Goal: Information Seeking & Learning: Learn about a topic

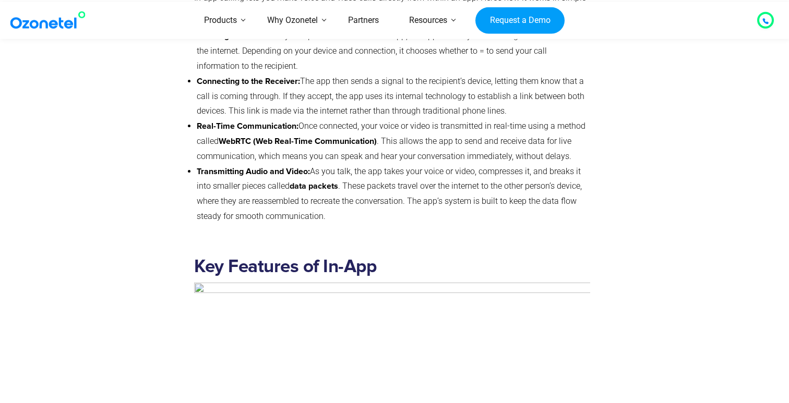
scroll to position [1397, 0]
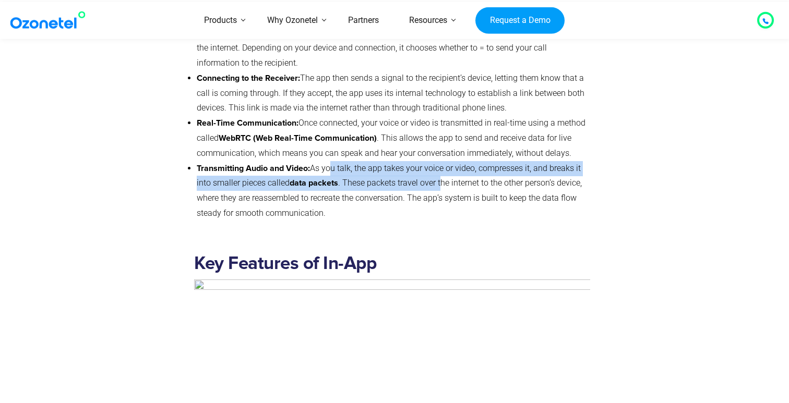
drag, startPoint x: 336, startPoint y: 168, endPoint x: 441, endPoint y: 188, distance: 106.8
click at [441, 188] on li "Transmitting Audio and Video: As you talk, the app takes your voice or video, c…" at bounding box center [394, 191] width 394 height 60
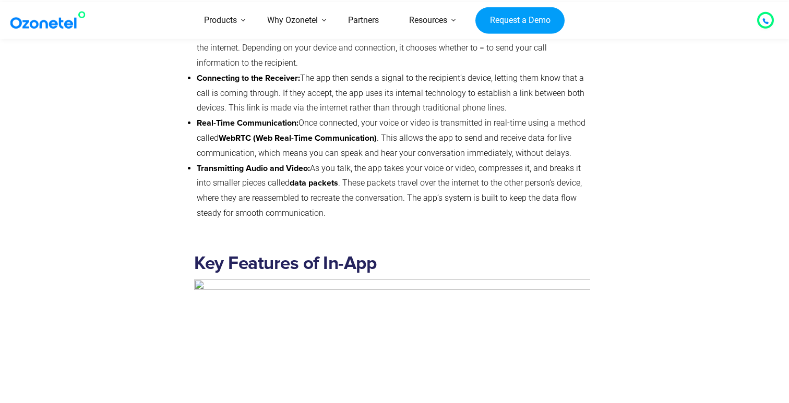
click at [472, 185] on li "Transmitting Audio and Video: As you talk, the app takes your voice or video, c…" at bounding box center [394, 191] width 394 height 60
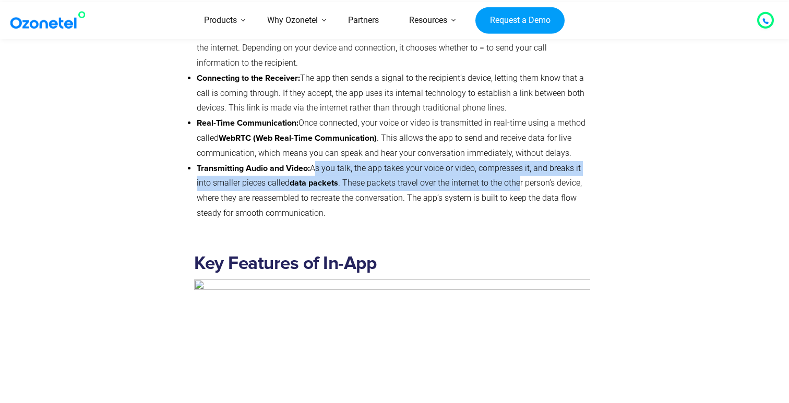
drag, startPoint x: 519, startPoint y: 189, endPoint x: 317, endPoint y: 172, distance: 202.7
click at [317, 172] on li "Transmitting Audio and Video: As you talk, the app takes your voice or video, c…" at bounding box center [394, 191] width 394 height 60
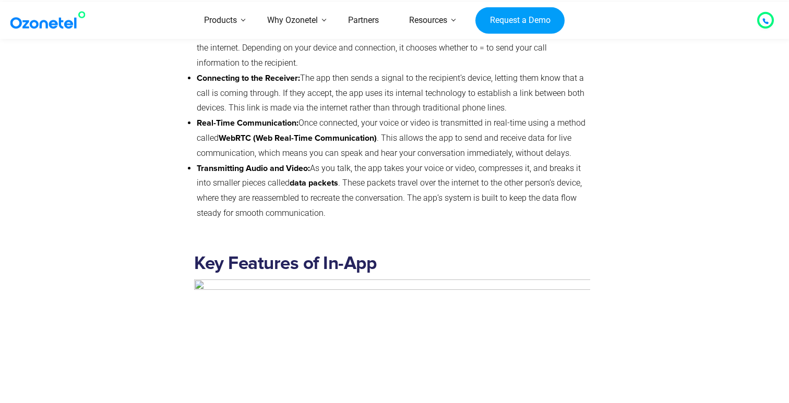
click at [315, 170] on li "Transmitting Audio and Video: As you talk, the app takes your voice or video, c…" at bounding box center [394, 191] width 394 height 60
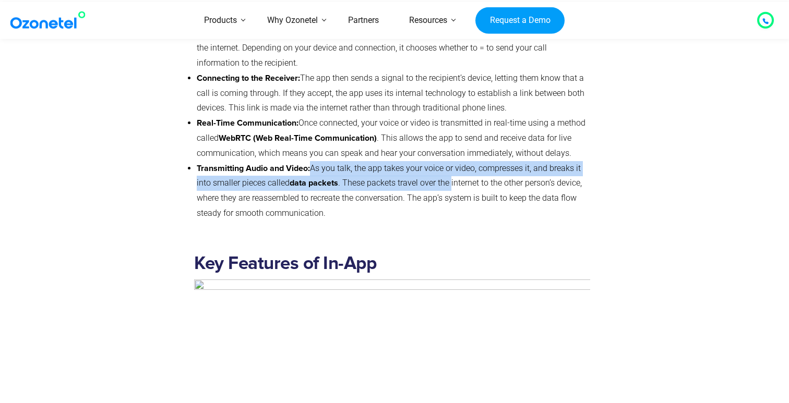
drag, startPoint x: 315, startPoint y: 170, endPoint x: 450, endPoint y: 191, distance: 137.3
click at [450, 191] on li "Transmitting Audio and Video: As you talk, the app takes your voice or video, c…" at bounding box center [394, 191] width 394 height 60
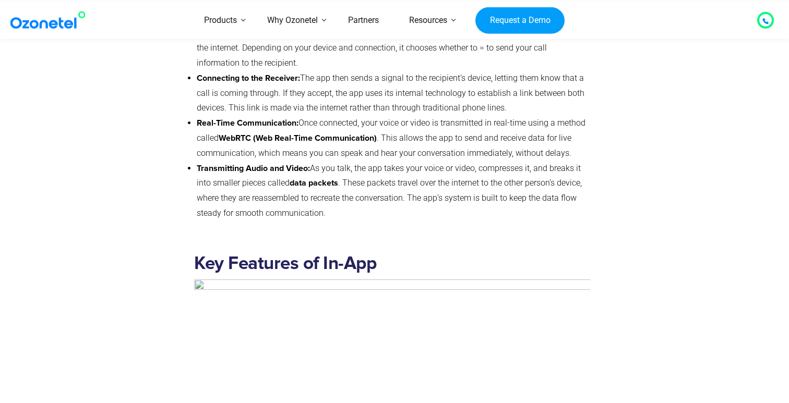
click at [511, 189] on li "Transmitting Audio and Video: As you talk, the app takes your voice or video, c…" at bounding box center [394, 191] width 394 height 60
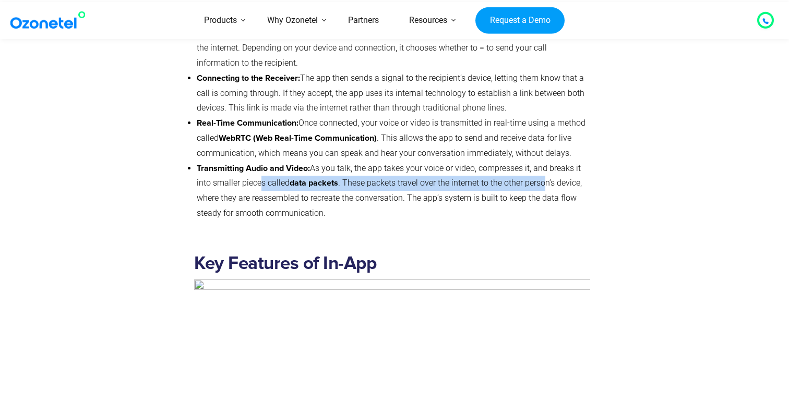
drag, startPoint x: 544, startPoint y: 189, endPoint x: 261, endPoint y: 187, distance: 282.9
click at [261, 187] on li "Transmitting Audio and Video: As you talk, the app takes your voice or video, c…" at bounding box center [394, 191] width 394 height 60
drag, startPoint x: 236, startPoint y: 188, endPoint x: 497, endPoint y: 186, distance: 261.5
click at [497, 186] on li "Transmitting Audio and Video: As you talk, the app takes your voice or video, c…" at bounding box center [394, 191] width 394 height 60
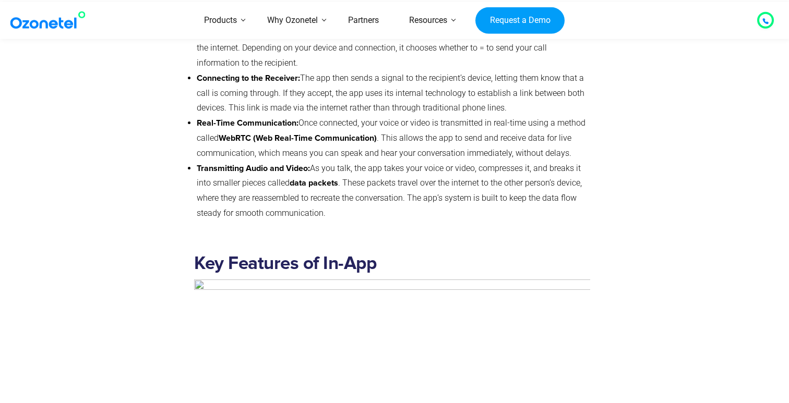
click at [521, 183] on li "Transmitting Audio and Video: As you talk, the app takes your voice or video, c…" at bounding box center [394, 191] width 394 height 60
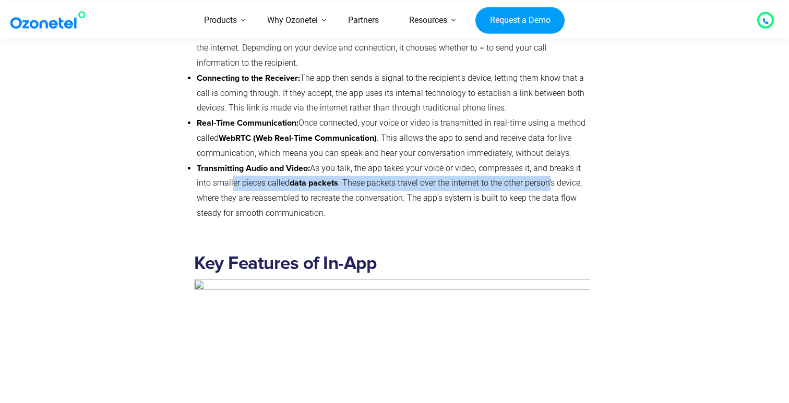
drag, startPoint x: 553, startPoint y: 187, endPoint x: 232, endPoint y: 188, distance: 321.0
click at [232, 188] on li "Transmitting Audio and Video: As you talk, the app takes your voice or video, c…" at bounding box center [394, 191] width 394 height 60
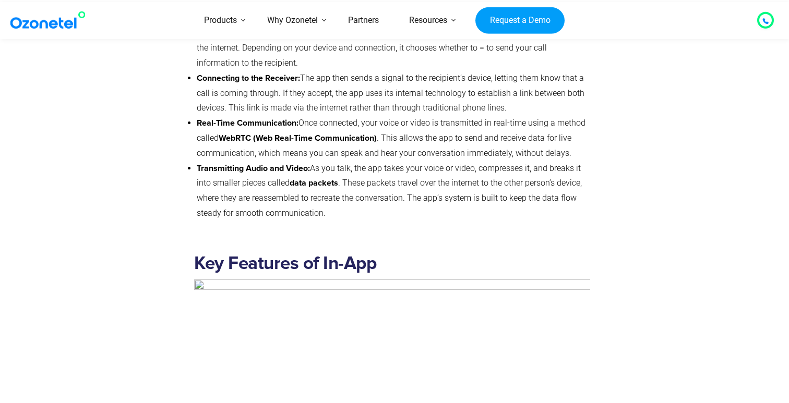
click at [219, 190] on li "Transmitting Audio and Video: As you talk, the app takes your voice or video, c…" at bounding box center [394, 191] width 394 height 60
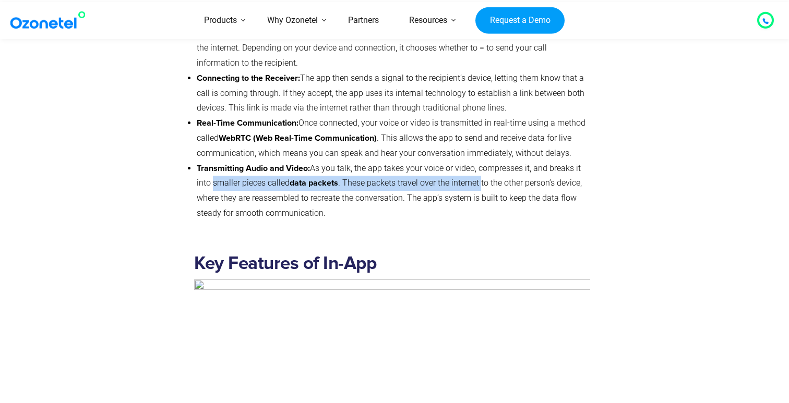
drag, startPoint x: 213, startPoint y: 186, endPoint x: 481, endPoint y: 183, distance: 268.3
click at [481, 183] on li "Transmitting Audio and Video: As you talk, the app takes your voice or video, c…" at bounding box center [394, 191] width 394 height 60
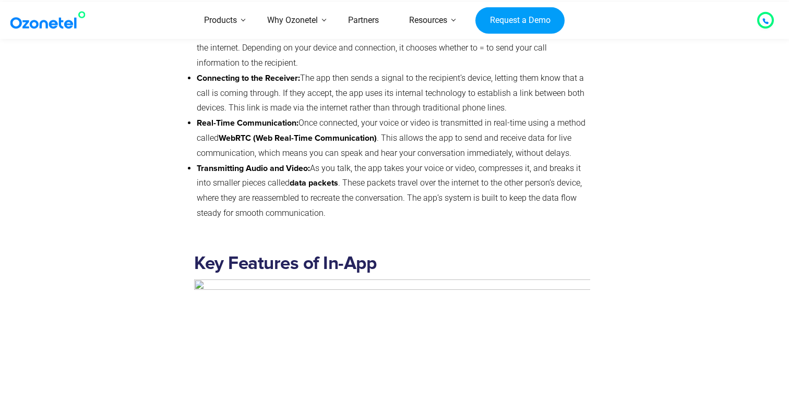
click at [532, 187] on li "Transmitting Audio and Video: As you talk, the app takes your voice or video, c…" at bounding box center [394, 191] width 394 height 60
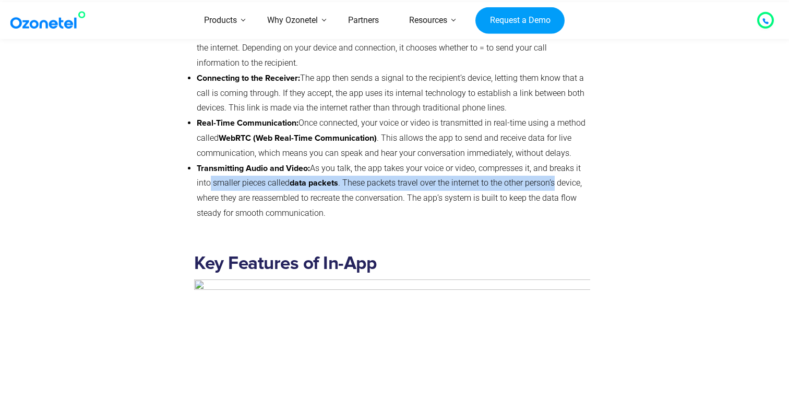
drag, startPoint x: 554, startPoint y: 188, endPoint x: 211, endPoint y: 187, distance: 342.9
click at [211, 187] on li "Transmitting Audio and Video: As you talk, the app takes your voice or video, c…" at bounding box center [394, 191] width 394 height 60
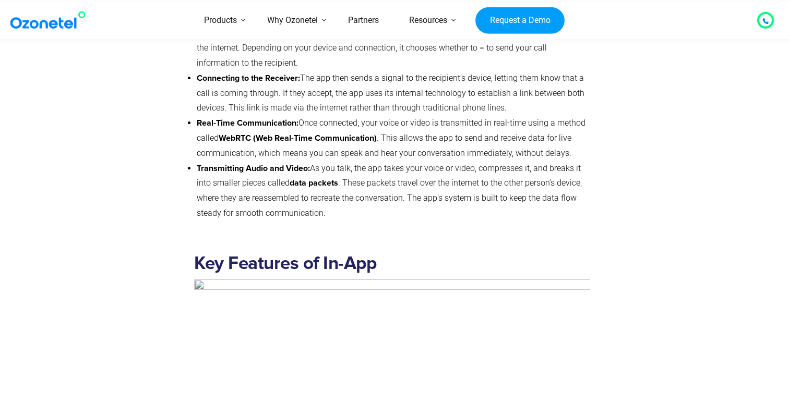
click at [239, 188] on li "Transmitting Audio and Video: As you talk, the app takes your voice or video, c…" at bounding box center [394, 191] width 394 height 60
drag, startPoint x: 390, startPoint y: 138, endPoint x: 462, endPoint y: 148, distance: 72.7
click at [462, 148] on li "Real-Time Communication: Once connected, your voice or video is transmitted in …" at bounding box center [394, 138] width 394 height 45
click at [501, 139] on li "Real-Time Communication: Once connected, your voice or video is transmitted in …" at bounding box center [394, 138] width 394 height 45
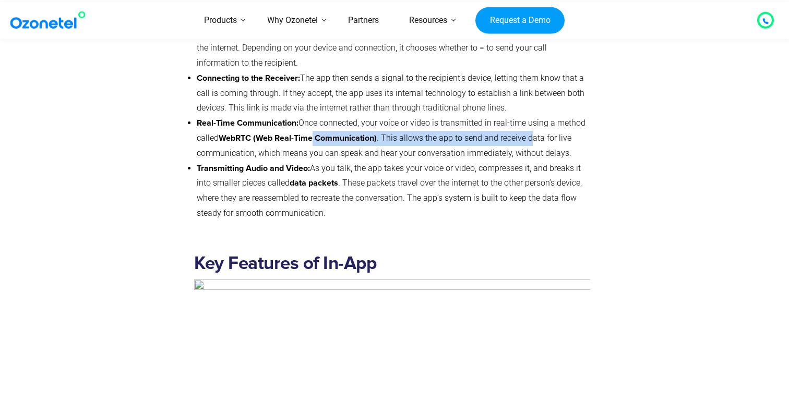
drag, startPoint x: 534, startPoint y: 140, endPoint x: 315, endPoint y: 135, distance: 219.8
click at [315, 135] on li "Real-Time Communication: Once connected, your voice or video is transmitted in …" at bounding box center [394, 138] width 394 height 45
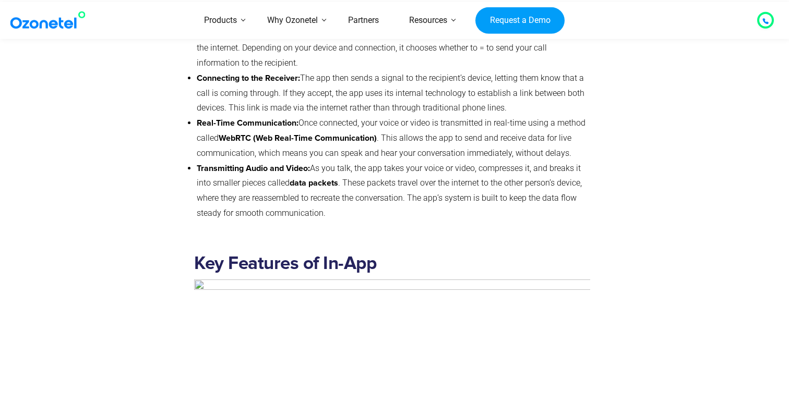
click at [393, 128] on li "Real-Time Communication: Once connected, your voice or video is transmitted in …" at bounding box center [394, 138] width 394 height 45
click at [442, 121] on li "Real-Time Communication: Once connected, your voice or video is transmitted in …" at bounding box center [394, 138] width 394 height 45
click at [454, 141] on li "Real-Time Communication: Once connected, your voice or video is transmitted in …" at bounding box center [394, 138] width 394 height 45
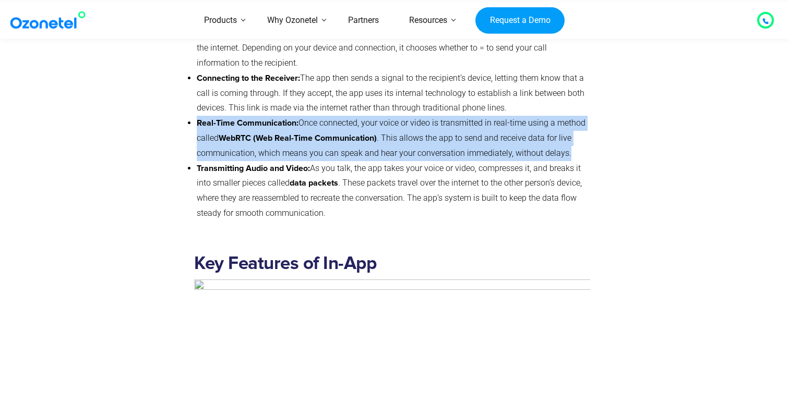
click at [454, 141] on li "Real-Time Communication: Once connected, your voice or video is transmitted in …" at bounding box center [394, 138] width 394 height 45
click at [466, 144] on li "Real-Time Communication: Once connected, your voice or video is transmitted in …" at bounding box center [394, 138] width 394 height 45
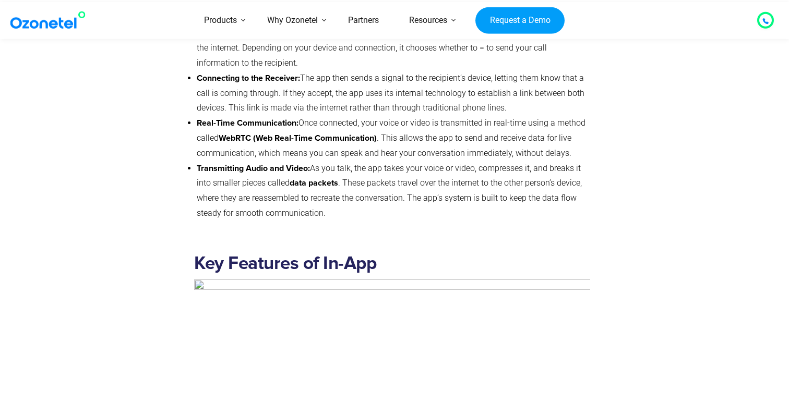
click at [467, 173] on li "Transmitting Audio and Video: As you talk, the app takes your voice or video, c…" at bounding box center [394, 191] width 394 height 60
click at [470, 154] on li "Real-Time Communication: Once connected, your voice or video is transmitted in …" at bounding box center [394, 138] width 394 height 45
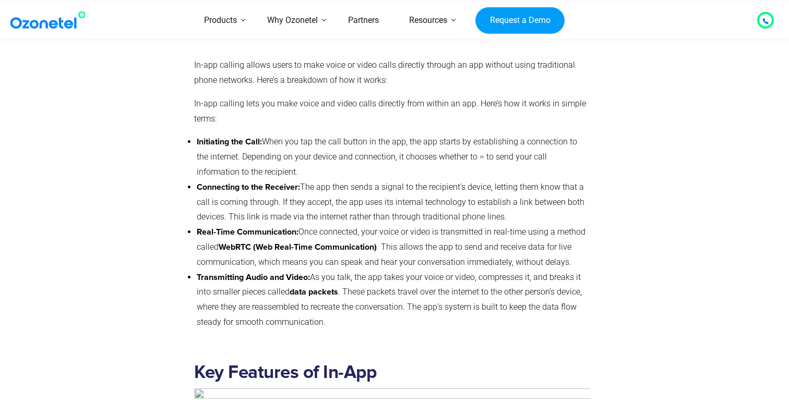
scroll to position [1280, 0]
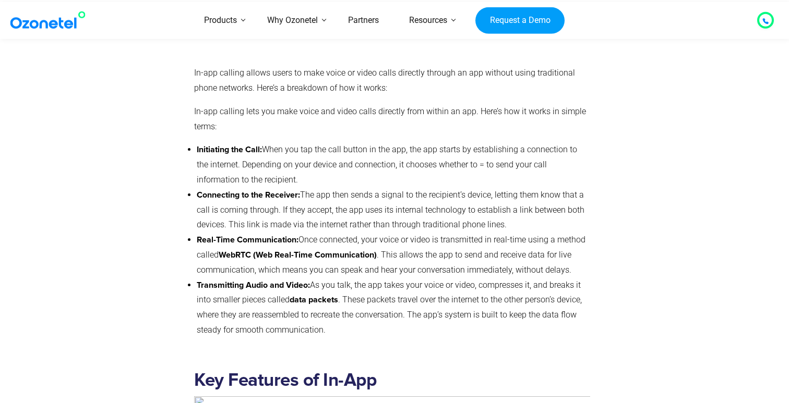
click at [356, 208] on li "Connecting to the Receiver: The app then sends a signal to the recipient’s devi…" at bounding box center [394, 210] width 394 height 45
click at [352, 160] on li "Initiating the Call: When you tap the call button in the app, the app starts by…" at bounding box center [394, 164] width 394 height 45
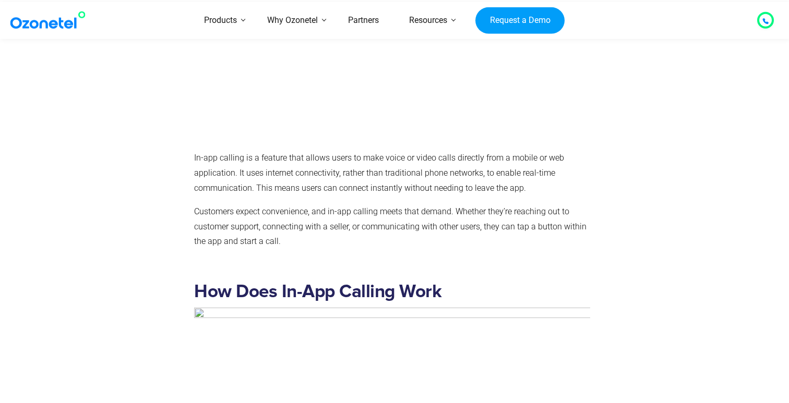
scroll to position [848, 0]
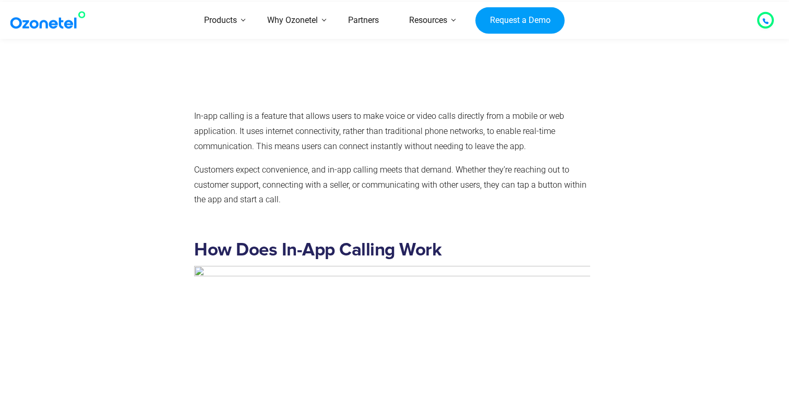
click at [331, 142] on p "In-app calling is a feature that allows users to make voice or video calls dire…" at bounding box center [392, 131] width 396 height 45
click at [370, 185] on p "Customers expect convenience, and in-app calling meets that demand. Whether the…" at bounding box center [392, 185] width 396 height 45
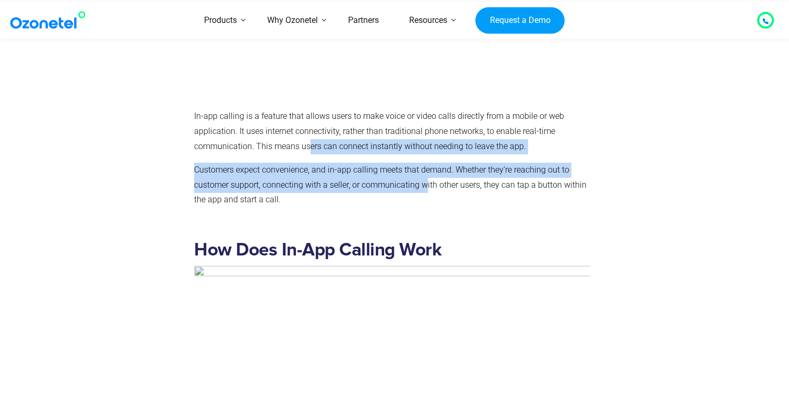
drag, startPoint x: 426, startPoint y: 186, endPoint x: 310, endPoint y: 144, distance: 123.3
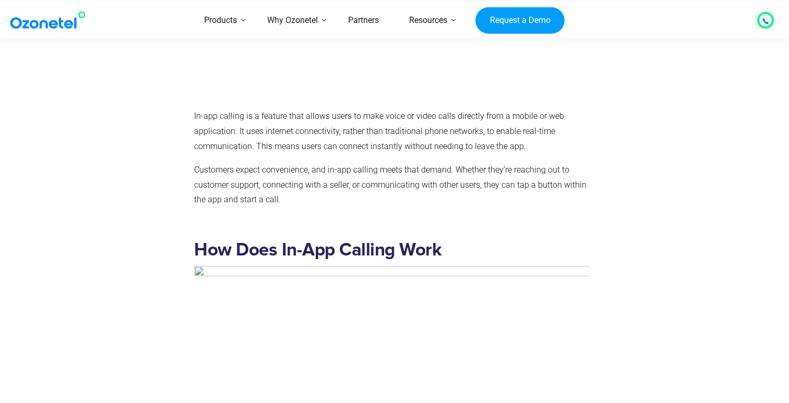
click at [270, 138] on p "In-app calling is a feature that allows users to make voice or video calls dire…" at bounding box center [392, 131] width 396 height 45
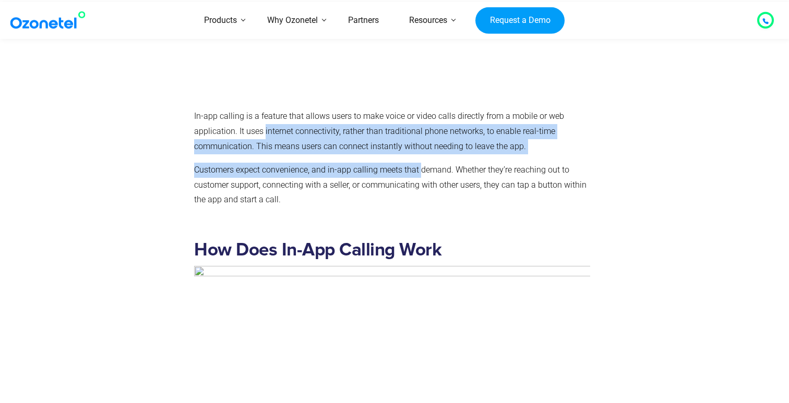
drag, startPoint x: 270, startPoint y: 138, endPoint x: 418, endPoint y: 175, distance: 151.8
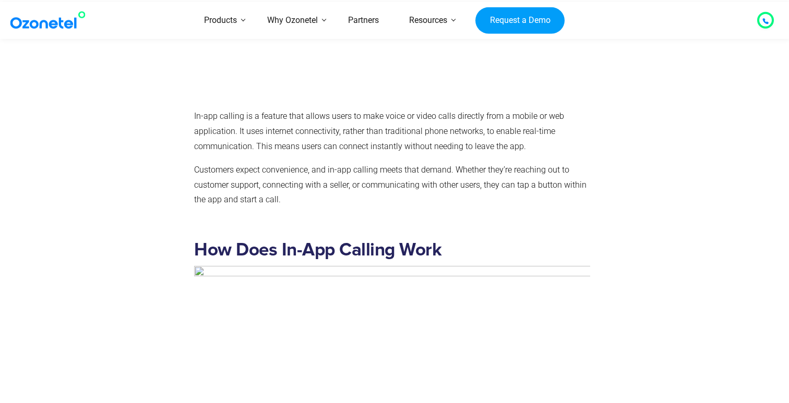
click at [492, 171] on p "Customers expect convenience, and in-app calling meets that demand. Whether the…" at bounding box center [392, 185] width 396 height 45
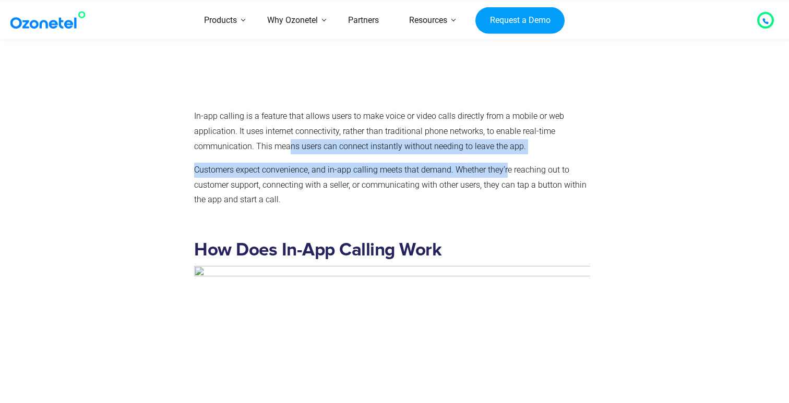
drag, startPoint x: 508, startPoint y: 173, endPoint x: 289, endPoint y: 147, distance: 220.2
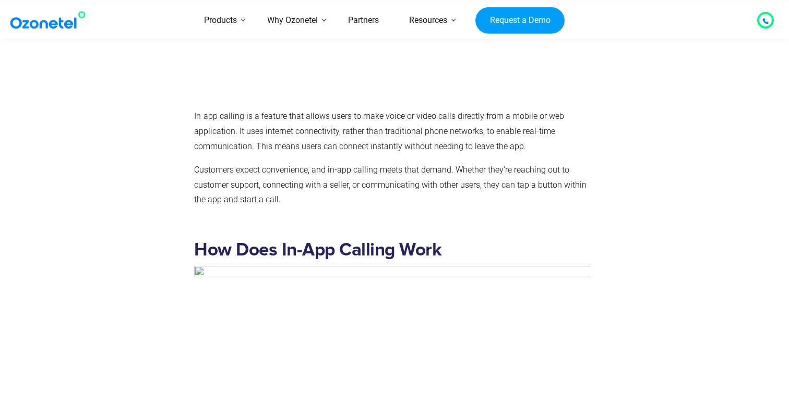
click at [232, 146] on p "In-app calling is a feature that allows users to make voice or video calls dire…" at bounding box center [392, 131] width 396 height 45
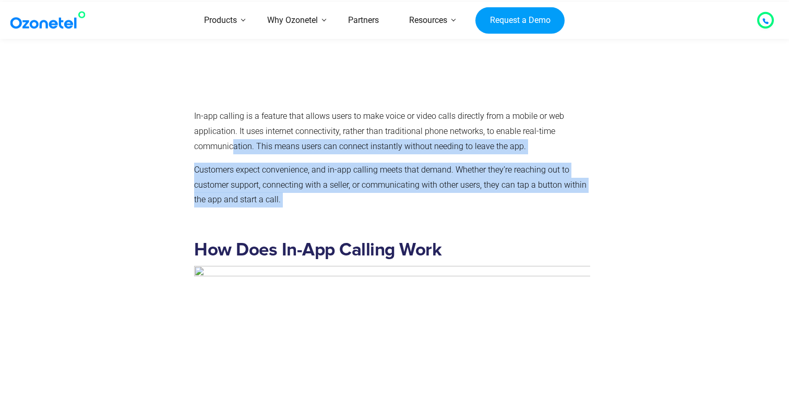
drag, startPoint x: 232, startPoint y: 146, endPoint x: 344, endPoint y: 193, distance: 121.0
click at [473, 172] on p "Customers expect convenience, and in-app calling meets that demand. Whether the…" at bounding box center [392, 185] width 396 height 45
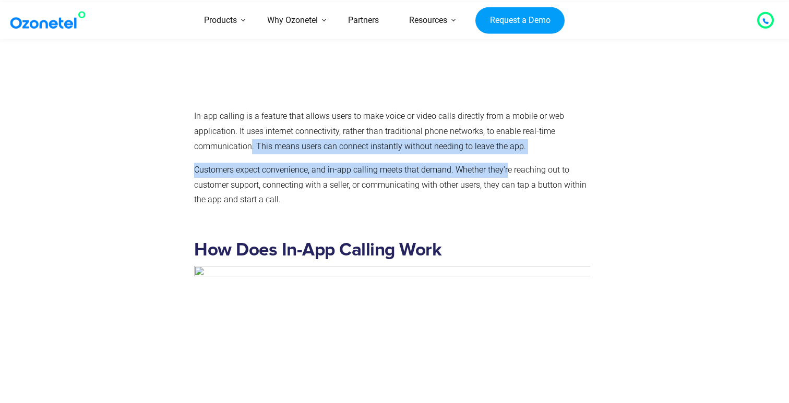
drag, startPoint x: 506, startPoint y: 173, endPoint x: 253, endPoint y: 144, distance: 255.4
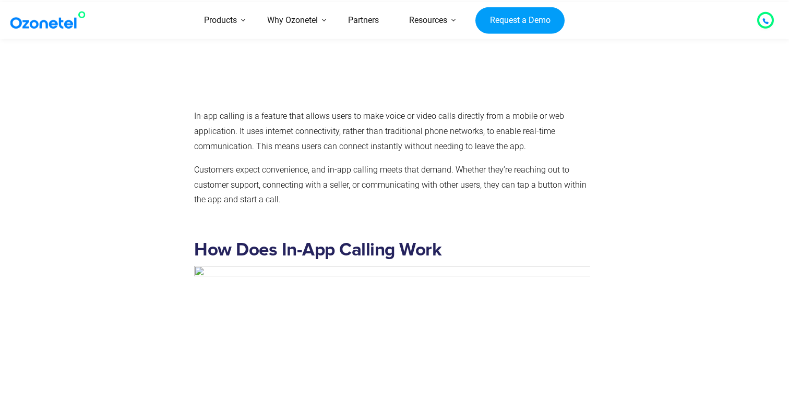
click at [241, 142] on p "In-app calling is a feature that allows users to make voice or video calls dire…" at bounding box center [392, 131] width 396 height 45
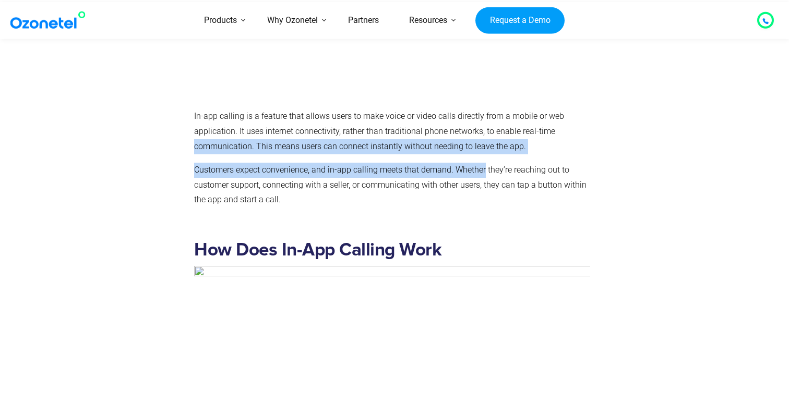
drag, startPoint x: 241, startPoint y: 142, endPoint x: 475, endPoint y: 176, distance: 236.9
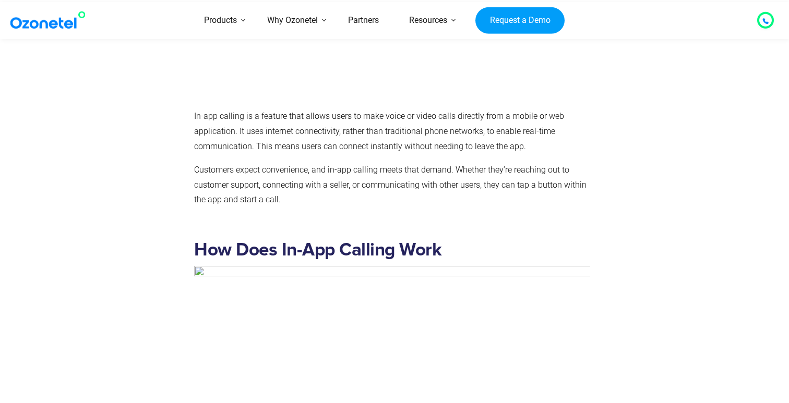
click at [532, 163] on p "Customers expect convenience, and in-app calling meets that demand. Whether the…" at bounding box center [392, 185] width 396 height 45
click at [447, 164] on p "Customers expect convenience, and in-app calling meets that demand. Whether the…" at bounding box center [392, 185] width 396 height 45
click at [447, 167] on p "Customers expect convenience, and in-app calling meets that demand. Whether the…" at bounding box center [392, 185] width 396 height 45
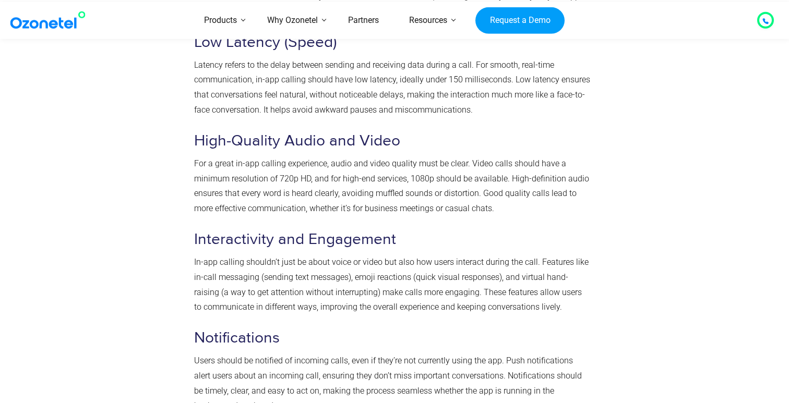
scroll to position [2184, 0]
